Goal: Task Accomplishment & Management: Use online tool/utility

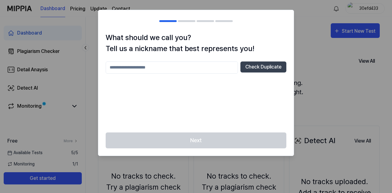
click at [301, 30] on div at bounding box center [196, 96] width 392 height 193
click at [165, 67] on input "text" at bounding box center [172, 68] width 132 height 12
type input "*"
type input "*********"
click at [243, 71] on button "Check Duplicate" at bounding box center [263, 67] width 46 height 11
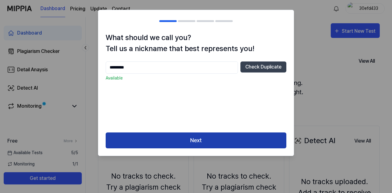
click at [208, 137] on button "Next" at bounding box center [196, 141] width 181 height 16
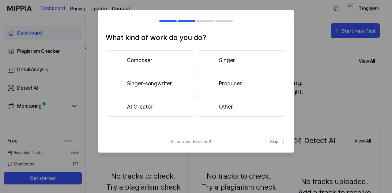
click at [166, 56] on button "Composer" at bounding box center [150, 60] width 88 height 20
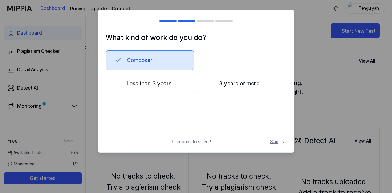
click at [275, 141] on span "Skip" at bounding box center [278, 142] width 16 height 6
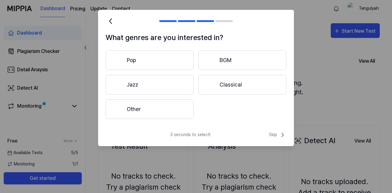
click at [172, 64] on button "Pop" at bounding box center [150, 60] width 88 height 20
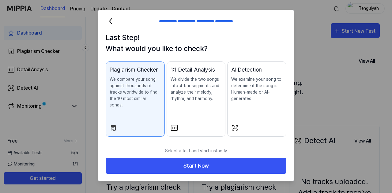
click at [147, 113] on div "Plagiarism Checker We compare your song against thousands of tracks worldwide t…" at bounding box center [135, 92] width 51 height 55
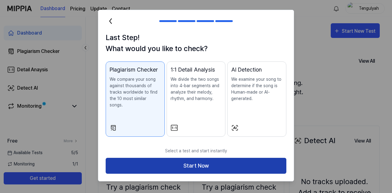
click at [183, 160] on button "Start Now" at bounding box center [196, 166] width 181 height 16
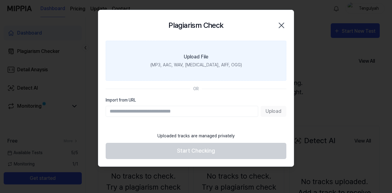
click at [215, 65] on div "(MP3, AAC, WAV, FLAC, AIFF, OGG)" at bounding box center [196, 65] width 92 height 6
click at [0, 0] on input "Upload File (MP3, AAC, WAV, FLAC, AIFF, OGG)" at bounding box center [0, 0] width 0 height 0
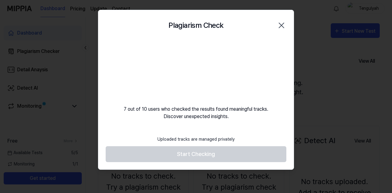
click at [226, 86] on div "7 out of 10 users who checked the results found meaningful tracks. Discover une…" at bounding box center [195, 81] width 195 height 80
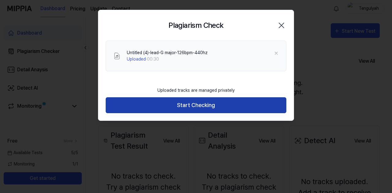
click at [211, 105] on button "Start Checking" at bounding box center [196, 105] width 181 height 16
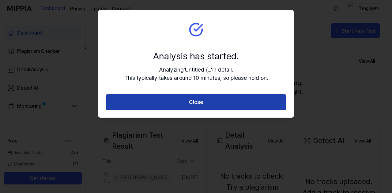
click at [207, 101] on button "Close" at bounding box center [196, 102] width 181 height 16
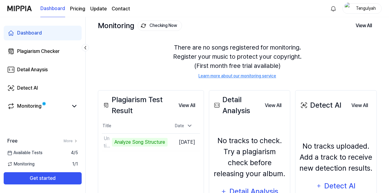
scroll to position [89, 0]
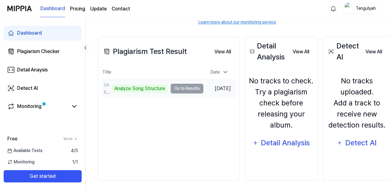
click at [135, 92] on div "Analyze Song Structure" at bounding box center [140, 88] width 56 height 9
click at [185, 88] on td "Untitled (4)-lead-G major-126bpm-440hz Analyze Song Structure Go to Results" at bounding box center [153, 88] width 102 height 17
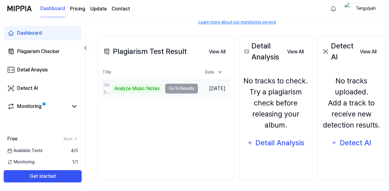
click at [184, 86] on td "Untitled (4)-lead-G major-126bpm-440hz Analyze Music Notes Go to Results" at bounding box center [150, 88] width 96 height 17
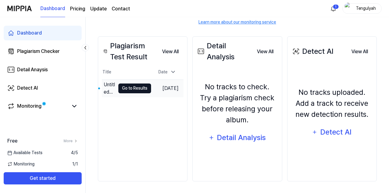
click at [133, 85] on button "Go to Results" at bounding box center [134, 89] width 33 height 10
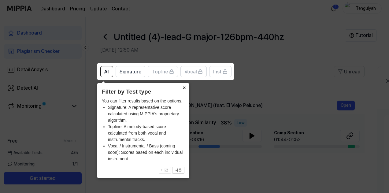
click at [183, 86] on button "×" at bounding box center [184, 87] width 10 height 9
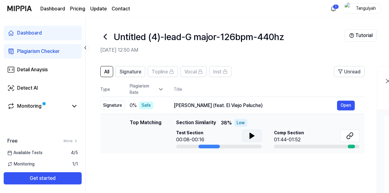
click at [249, 138] on icon at bounding box center [252, 135] width 7 height 7
click at [161, 88] on icon at bounding box center [161, 89] width 6 height 6
drag, startPoint x: 217, startPoint y: 105, endPoint x: 221, endPoint y: 105, distance: 3.4
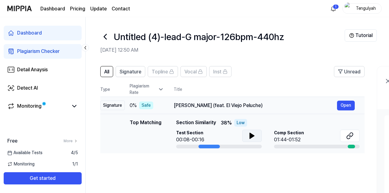
click at [217, 105] on div "Hay Si (feat. El Viejo Peluche)" at bounding box center [255, 105] width 163 height 7
click at [346, 107] on button "Open" at bounding box center [346, 106] width 18 height 10
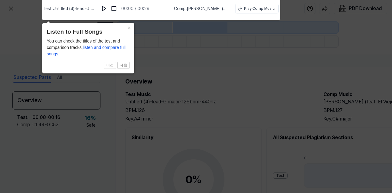
click at [159, 65] on icon at bounding box center [196, 95] width 392 height 196
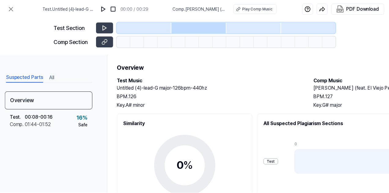
scroll to position [0, 7]
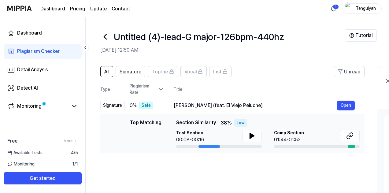
click at [309, 71] on header "All Signature Topline Vocal Inst Unread" at bounding box center [232, 74] width 264 height 16
click at [105, 35] on icon at bounding box center [105, 36] width 2 height 5
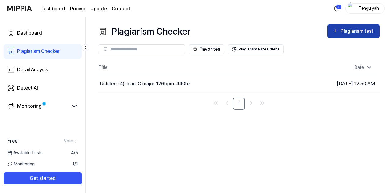
click at [351, 30] on div "Plagiarism test" at bounding box center [357, 31] width 34 height 8
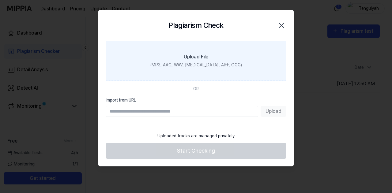
click at [197, 52] on label "Upload File (MP3, AAC, WAV, FLAC, AIFF, OGG)" at bounding box center [196, 61] width 181 height 40
click at [0, 0] on input "Upload File (MP3, AAC, WAV, FLAC, AIFF, OGG)" at bounding box center [0, 0] width 0 height 0
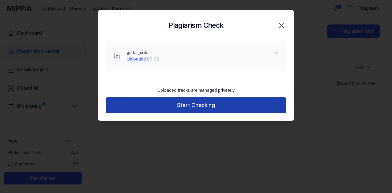
click at [177, 107] on button "Start Checking" at bounding box center [196, 105] width 181 height 16
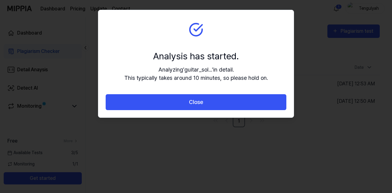
click at [177, 107] on button "Close" at bounding box center [196, 102] width 181 height 16
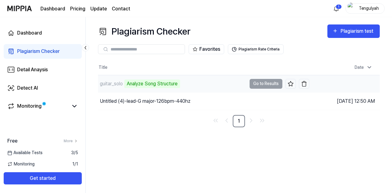
click at [141, 83] on div "Analyze Song Structure" at bounding box center [152, 84] width 56 height 9
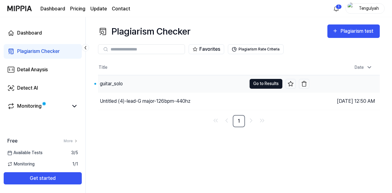
click at [263, 82] on button "Go to Results" at bounding box center [265, 84] width 33 height 10
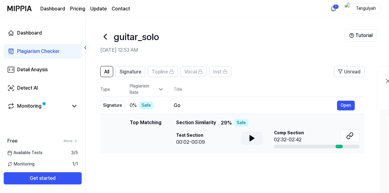
click at [253, 137] on icon at bounding box center [252, 138] width 7 height 7
click at [159, 90] on icon at bounding box center [161, 89] width 6 height 6
click at [351, 137] on icon at bounding box center [352, 135] width 4 height 4
click at [173, 157] on div "All Signature Topline Vocal Inst Unread All Signature Topline Vocal Inst Type P…" at bounding box center [232, 181] width 264 height 230
